Goal: Task Accomplishment & Management: Manage account settings

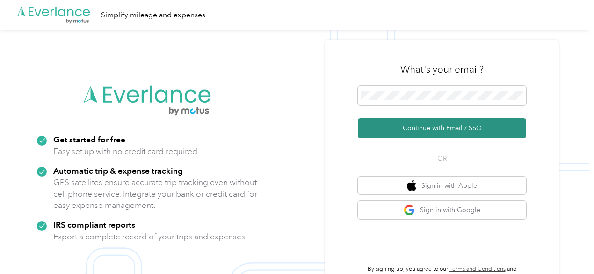
click at [422, 128] on button "Continue with Email / SSO" at bounding box center [442, 128] width 168 height 20
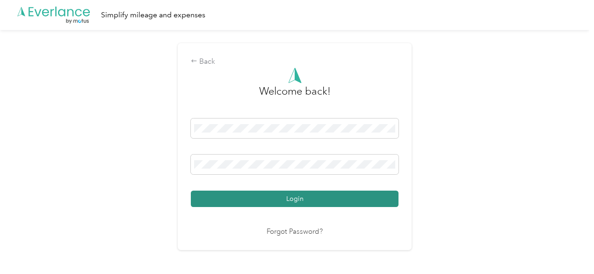
click at [226, 201] on button "Login" at bounding box center [295, 198] width 208 height 16
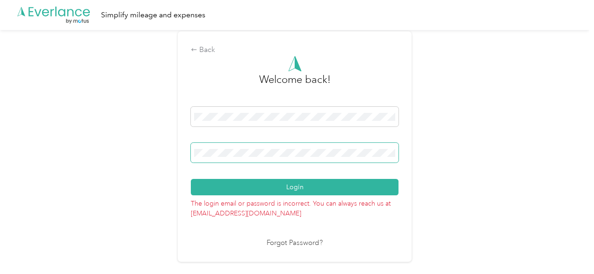
click at [172, 159] on div "Back Welcome back! Login The login email or password is incorrect. You can alwa…" at bounding box center [294, 150] width 589 height 241
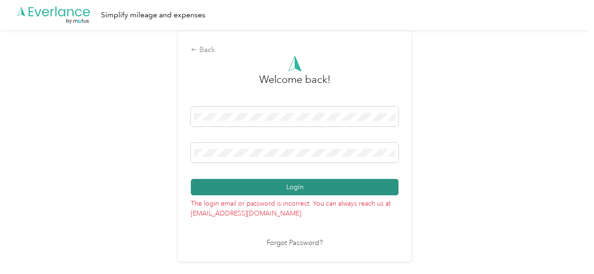
click at [223, 189] on button "Login" at bounding box center [295, 187] width 208 height 16
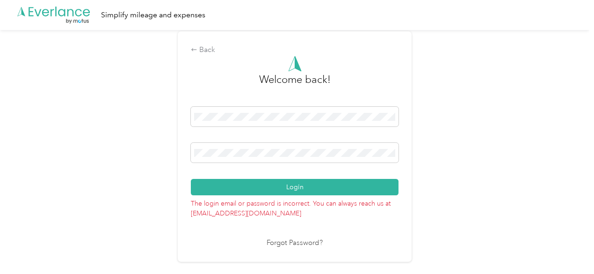
click at [299, 242] on link "Forgot Password?" at bounding box center [295, 243] width 56 height 11
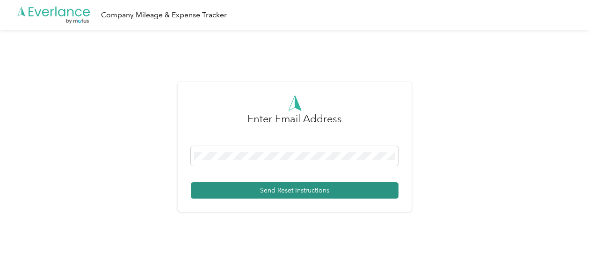
click at [285, 188] on button "Send Reset Instructions" at bounding box center [295, 190] width 208 height 16
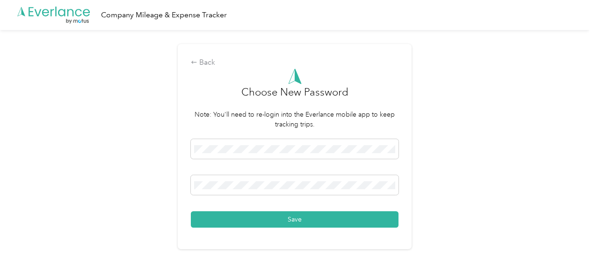
click at [367, 222] on button "Save" at bounding box center [295, 219] width 208 height 16
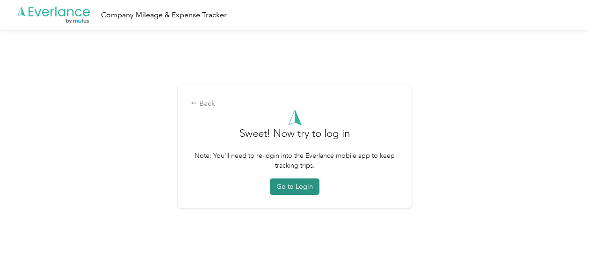
click at [297, 188] on button "Go to Login" at bounding box center [295, 186] width 50 height 16
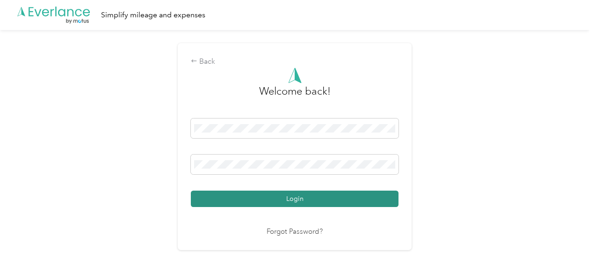
click at [299, 197] on button "Login" at bounding box center [295, 198] width 208 height 16
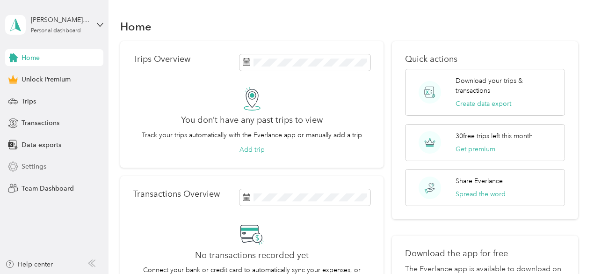
click at [35, 165] on span "Settings" at bounding box center [34, 166] width 25 height 10
click at [65, 19] on div "[PERSON_NAME][EMAIL_ADDRESS][DOMAIN_NAME]" at bounding box center [60, 20] width 58 height 10
click at [34, 75] on div "Log out" at bounding box center [32, 74] width 36 height 10
